Goal: Information Seeking & Learning: Learn about a topic

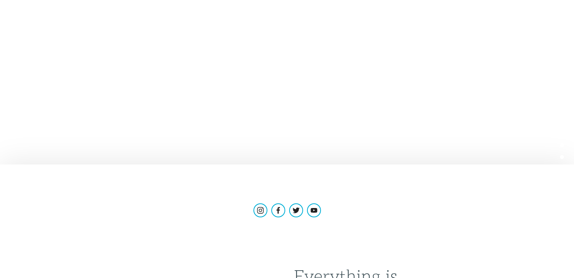
scroll to position [143, 0]
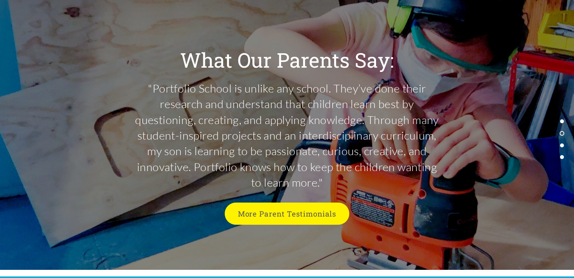
scroll to position [1944, 0]
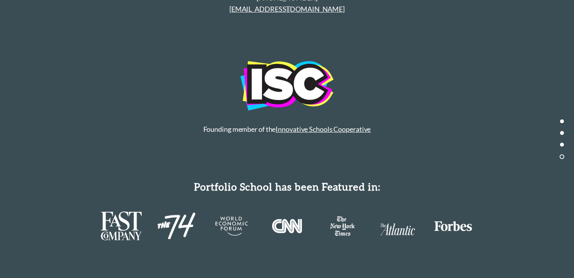
scroll to position [3662, 0]
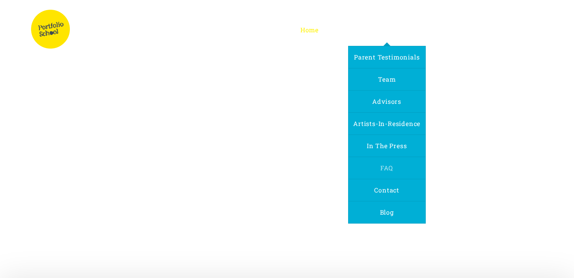
click at [387, 166] on span "FAQ" at bounding box center [386, 167] width 12 height 8
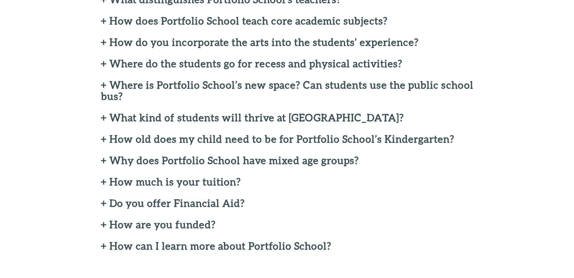
scroll to position [272, 0]
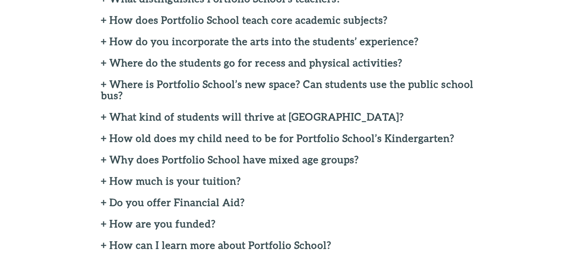
click at [102, 186] on h2 "+ How much is your tuition?" at bounding box center [287, 180] width 373 height 11
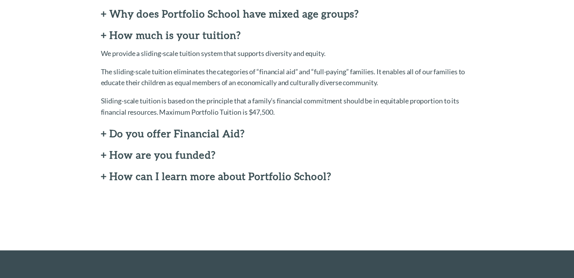
scroll to position [418, 0]
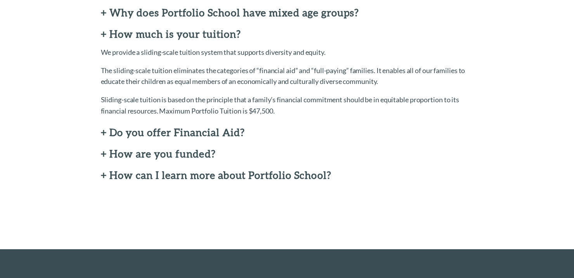
click at [103, 138] on h2 "+ Do you offer Financial Aid?" at bounding box center [287, 132] width 373 height 11
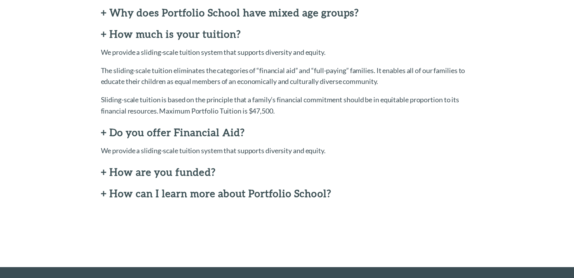
click at [103, 138] on h2 "+ Do you offer Financial Aid?" at bounding box center [287, 132] width 373 height 11
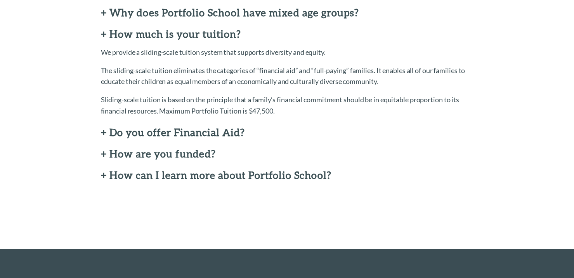
scroll to position [369, 0]
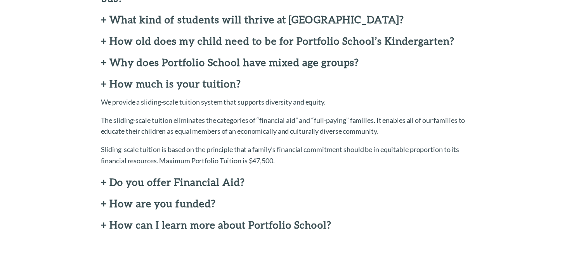
click at [103, 68] on h2 "+ Why does Portfolio School have mixed age groups?" at bounding box center [287, 62] width 373 height 11
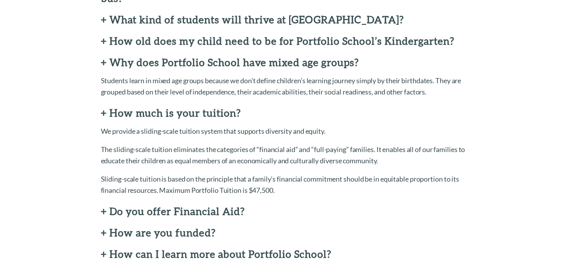
click at [103, 68] on h2 "+ Why does Portfolio School have mixed age groups?" at bounding box center [287, 62] width 373 height 11
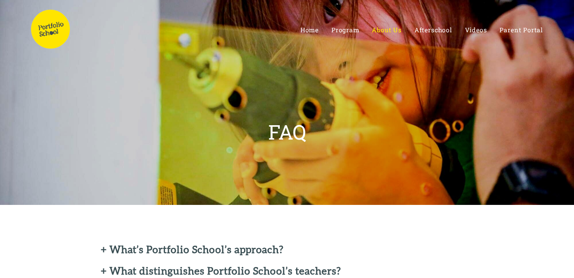
scroll to position [0, 0]
click at [314, 30] on span "Home" at bounding box center [309, 30] width 18 height 8
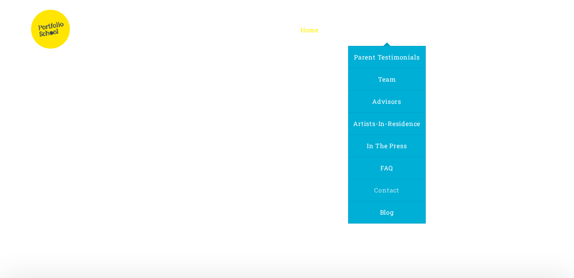
click at [385, 187] on span "Contact" at bounding box center [386, 190] width 25 height 8
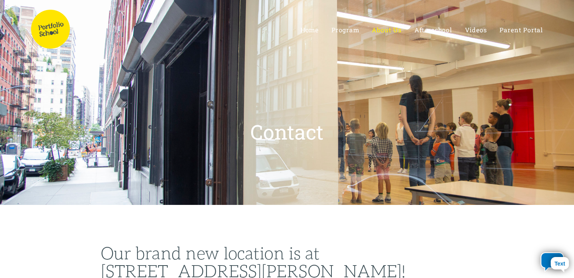
select select "US"
